Goal: Check status: Check status

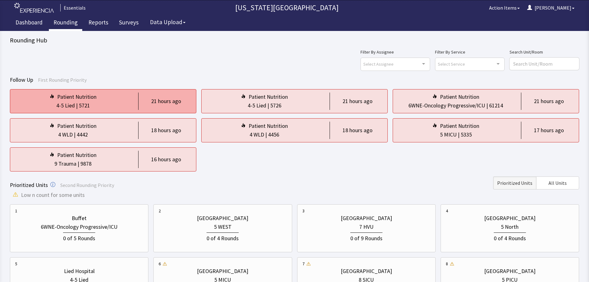
click at [152, 92] on div "Patient Nutrition 4-5 Lied | 5721 21 hours ago" at bounding box center [103, 101] width 187 height 24
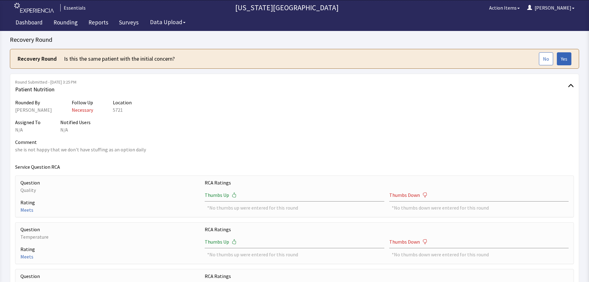
scroll to position [10, 0]
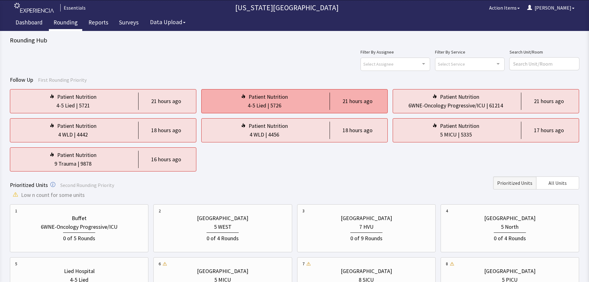
click at [255, 97] on div "Patient Nutrition" at bounding box center [268, 96] width 39 height 9
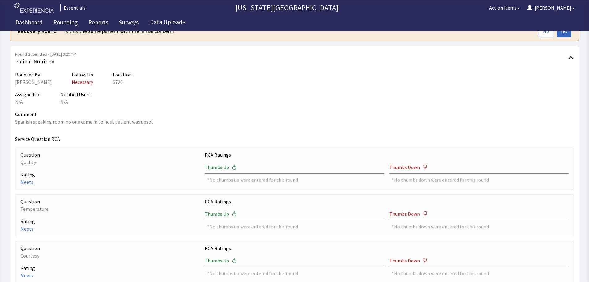
scroll to position [15, 0]
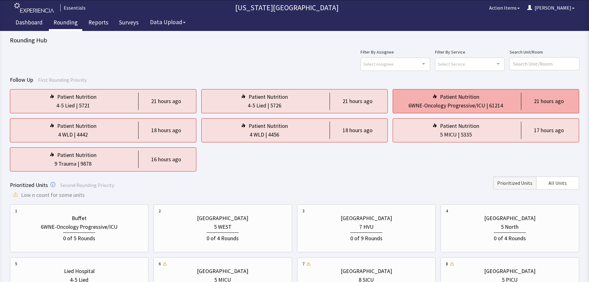
click at [443, 106] on div "6WNE-Oncology Progressive/ICU" at bounding box center [447, 105] width 77 height 9
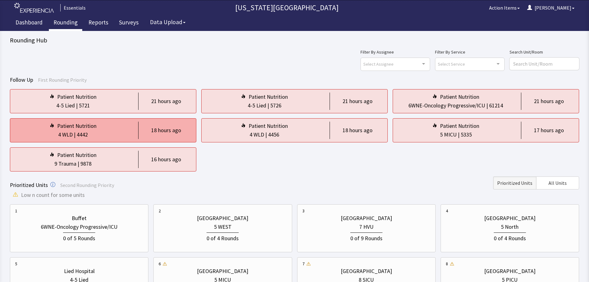
click at [84, 138] on div "4442" at bounding box center [82, 134] width 11 height 9
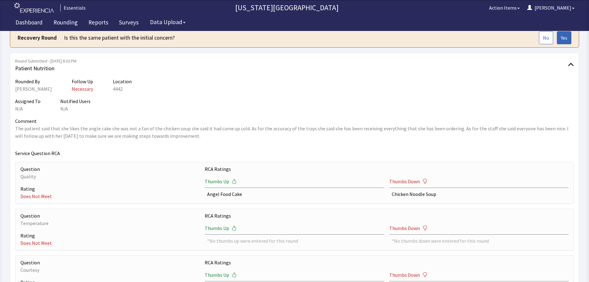
scroll to position [22, 0]
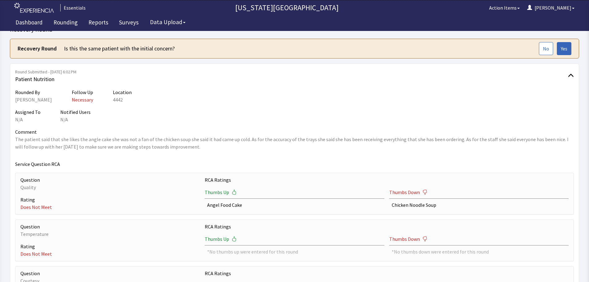
click at [90, 192] on div "Question Quality Rating Does Not Meet" at bounding box center [109, 193] width 179 height 35
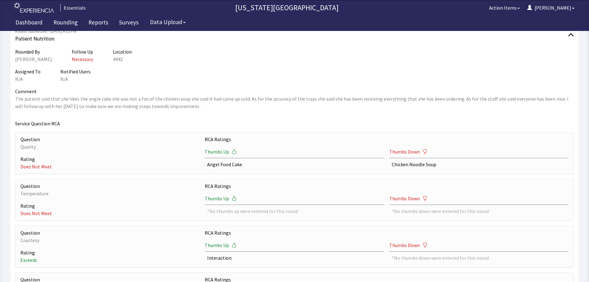
scroll to position [53, 0]
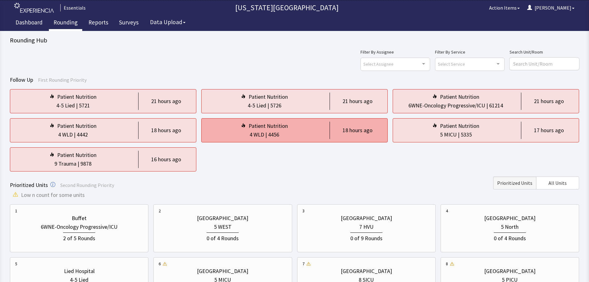
click at [310, 128] on div "Patient Nutrition" at bounding box center [265, 126] width 116 height 9
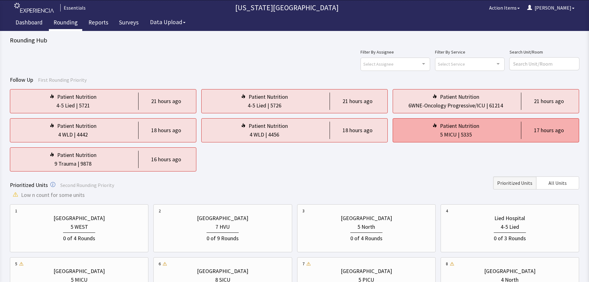
click at [487, 137] on div "5 MICU | 5335" at bounding box center [456, 134] width 116 height 9
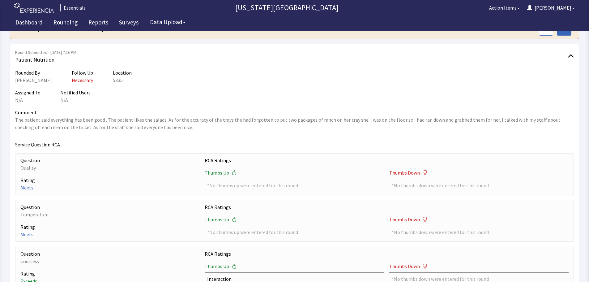
scroll to position [31, 0]
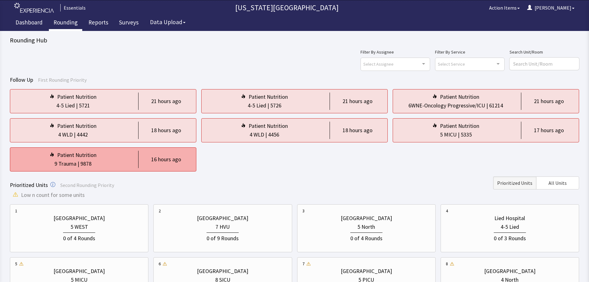
click at [152, 167] on div "16 hours ago" at bounding box center [164, 159] width 53 height 17
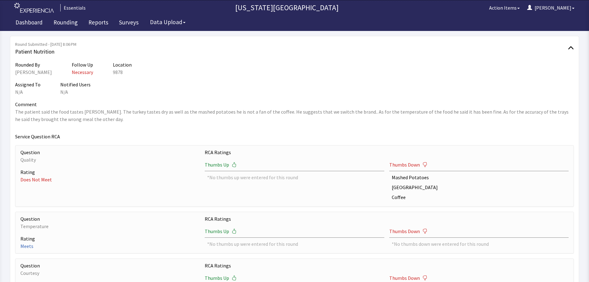
scroll to position [11, 0]
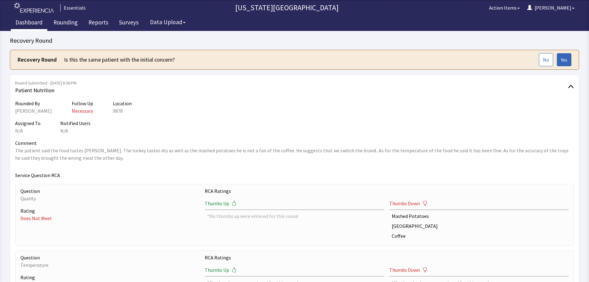
click at [36, 21] on link "Dashboard" at bounding box center [29, 22] width 36 height 15
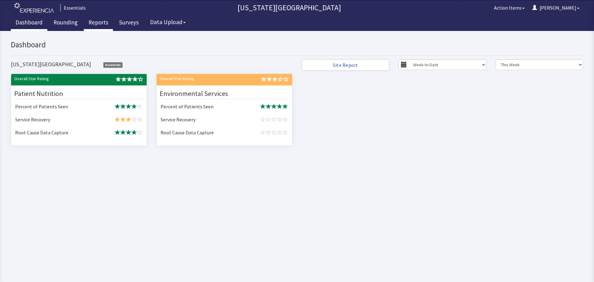
click at [98, 20] on link "Reports" at bounding box center [98, 22] width 29 height 15
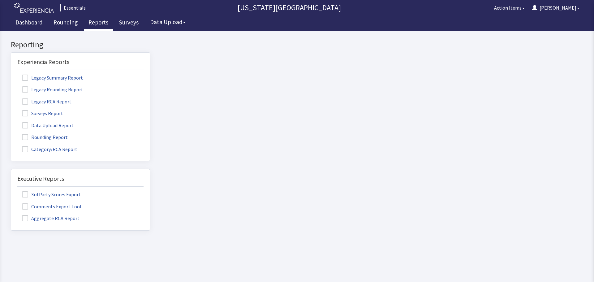
click at [24, 138] on span at bounding box center [25, 137] width 6 height 6
click at [11, 134] on input "Rounding Report" at bounding box center [11, 134] width 0 height 0
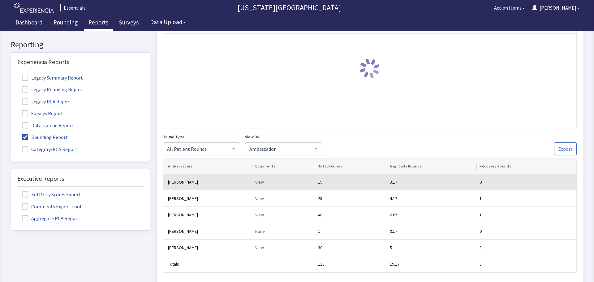
scroll to position [93, 0]
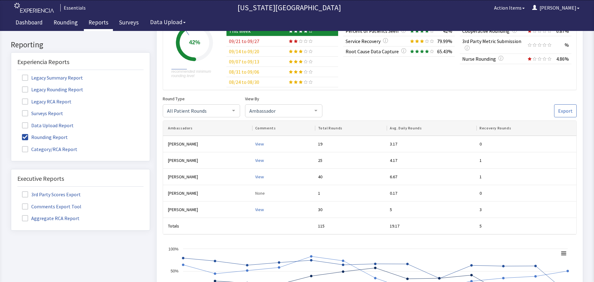
click at [27, 114] on span at bounding box center [25, 113] width 6 height 6
click at [11, 110] on input "Surveys Report" at bounding box center [11, 110] width 0 height 0
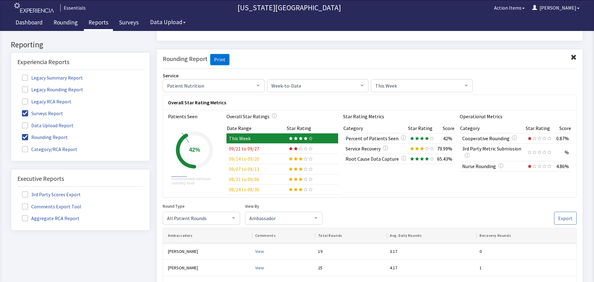
scroll to position [0, 0]
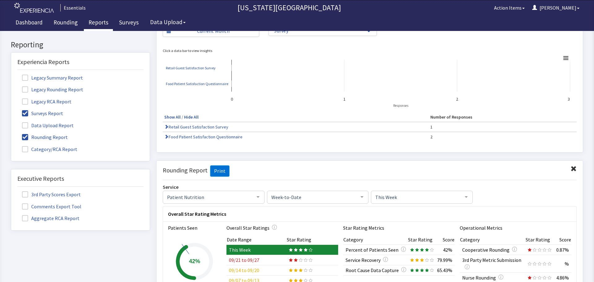
click at [27, 136] on span at bounding box center [25, 137] width 6 height 6
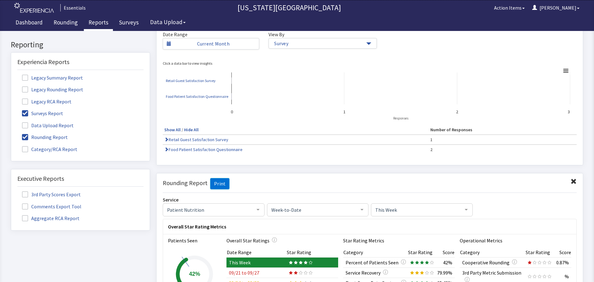
click at [11, 134] on input "Rounding Report" at bounding box center [11, 134] width 0 height 0
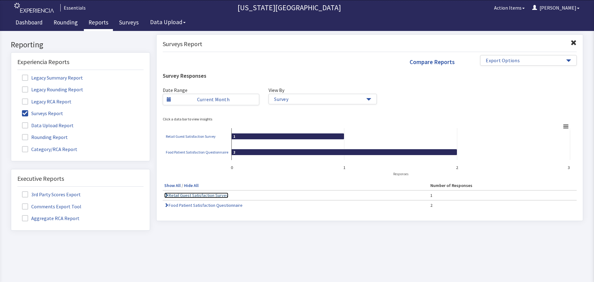
click at [213, 196] on link "Retail Guest Satisfaction Survey" at bounding box center [196, 195] width 64 height 6
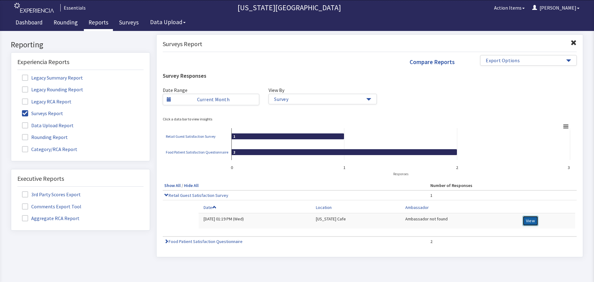
click at [525, 222] on button "View" at bounding box center [530, 221] width 16 height 10
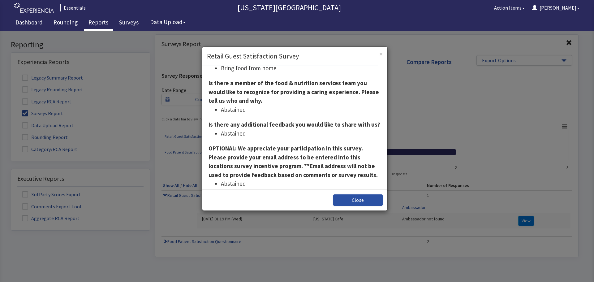
scroll to position [487, 0]
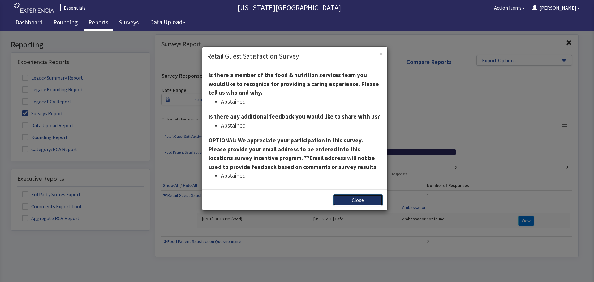
click at [343, 200] on button "Close" at bounding box center [357, 199] width 49 height 11
